Goal: Task Accomplishment & Management: Use online tool/utility

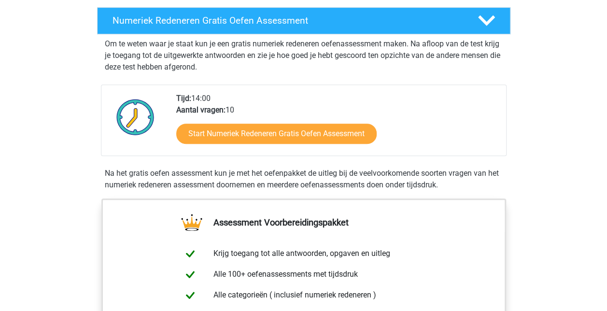
scroll to position [187, 0]
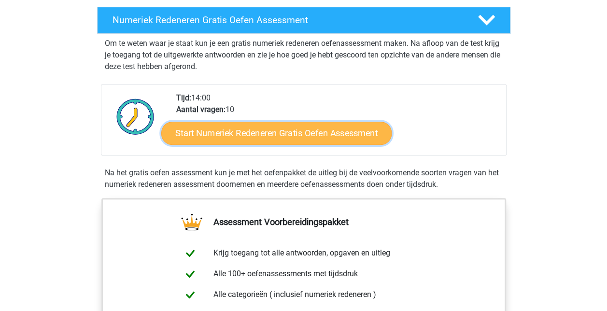
click at [283, 124] on link "Start Numeriek Redeneren Gratis Oefen Assessment" at bounding box center [276, 132] width 230 height 23
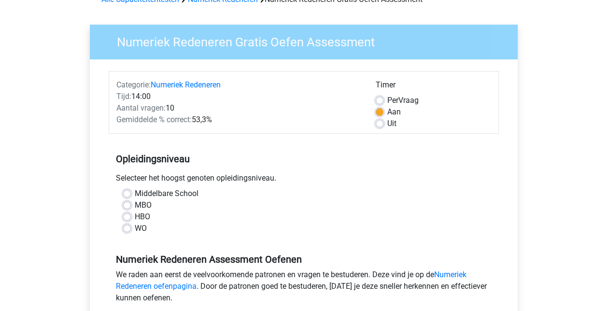
click at [140, 228] on label "WO" at bounding box center [141, 229] width 12 height 12
click at [131, 228] on input "WO" at bounding box center [127, 228] width 8 height 10
radio input "true"
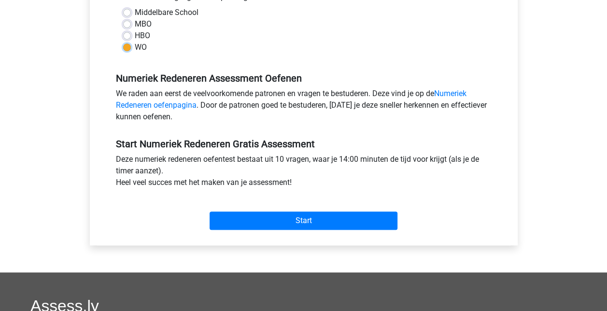
scroll to position [244, 0]
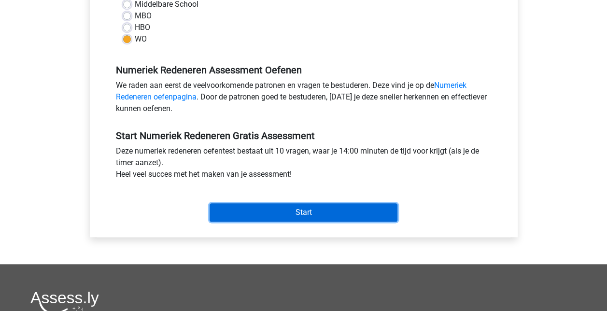
click at [237, 216] on input "Start" at bounding box center [304, 212] width 188 height 18
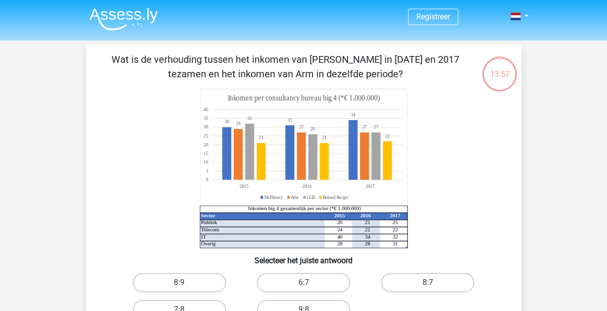
scroll to position [64, 0]
